Goal: Find specific page/section: Find specific page/section

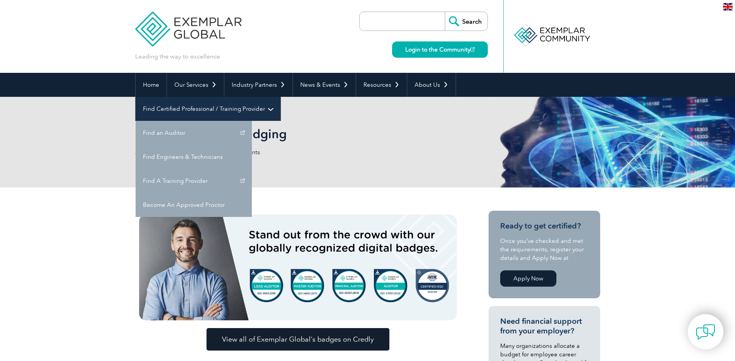
click at [281, 97] on link "Find Certified Professional / Training Provider" at bounding box center [208, 109] width 145 height 24
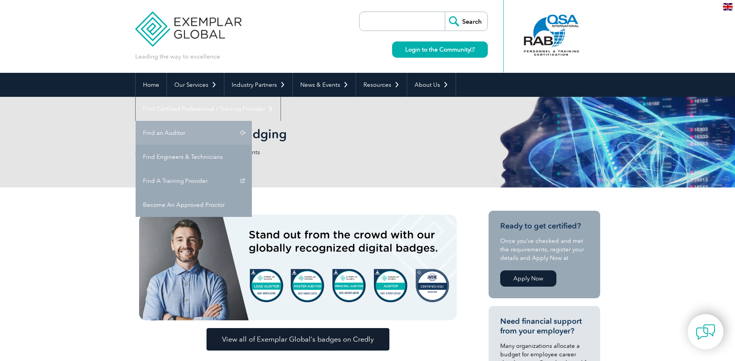
click at [252, 121] on link "Find an Auditor" at bounding box center [194, 133] width 116 height 24
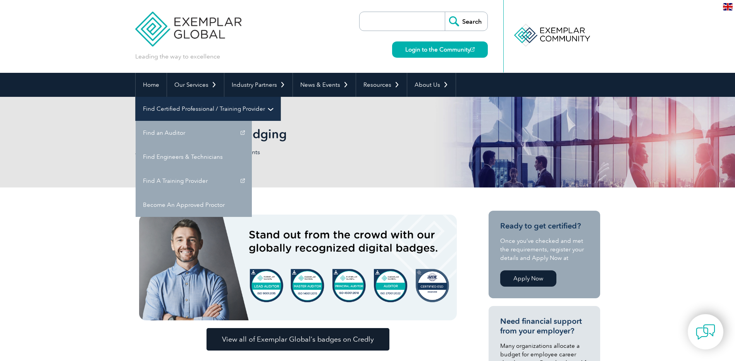
click at [281, 97] on link "Find Certified Professional / Training Provider" at bounding box center [208, 109] width 145 height 24
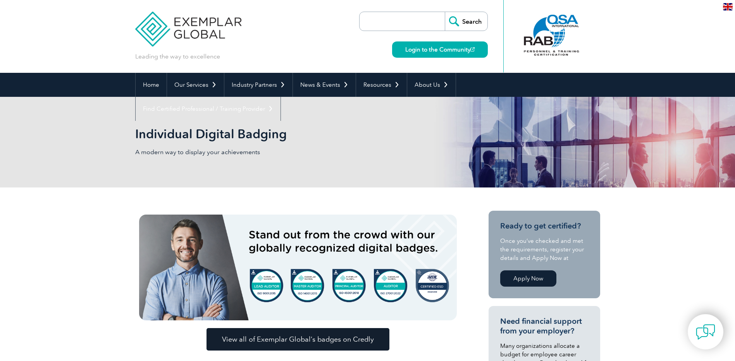
click at [370, 145] on div "Individual Digital Badging A modern way to display your achievements" at bounding box center [367, 142] width 465 height 91
